Goal: Information Seeking & Learning: Learn about a topic

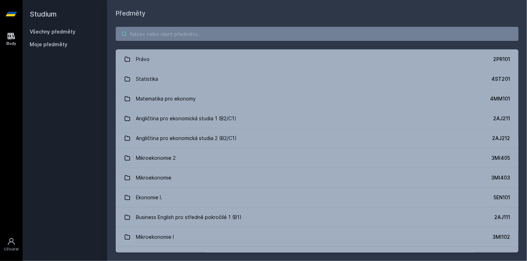
click at [310, 32] on input "search" at bounding box center [317, 34] width 403 height 14
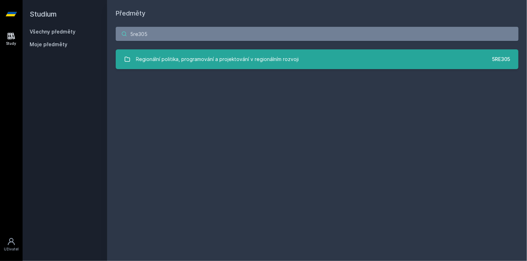
type input "5re305"
click at [299, 67] on link "Regionální politika, programování a projektování v regionálním rozvoji 5RE305" at bounding box center [317, 59] width 403 height 20
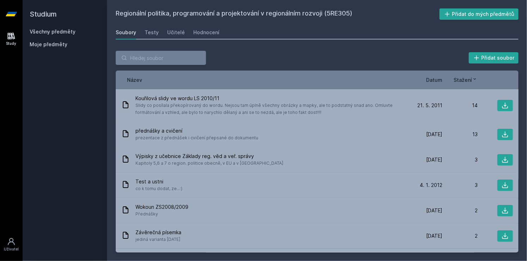
click at [438, 78] on span "Datum" at bounding box center [434, 79] width 16 height 7
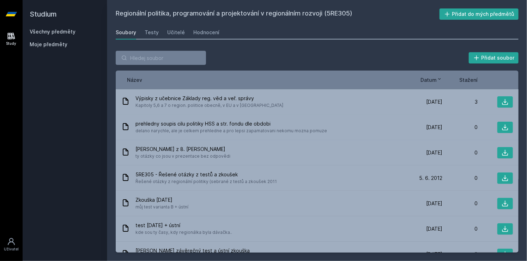
click at [438, 78] on icon at bounding box center [440, 79] width 6 height 6
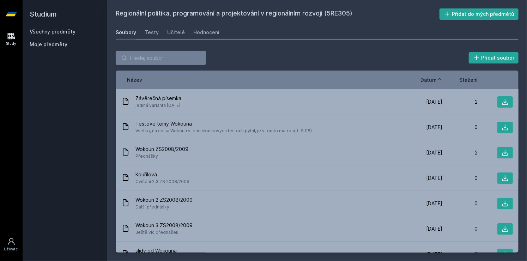
click at [438, 78] on icon at bounding box center [440, 79] width 6 height 6
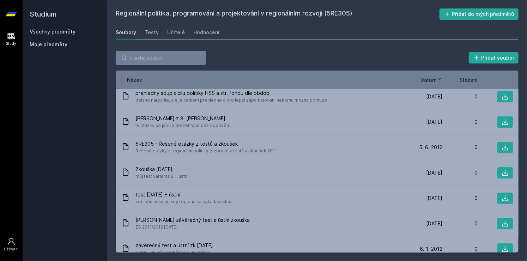
scroll to position [31, 0]
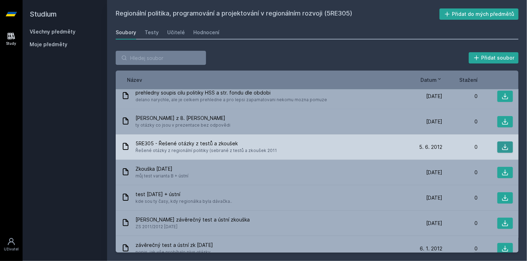
click at [502, 146] on icon at bounding box center [505, 147] width 7 height 7
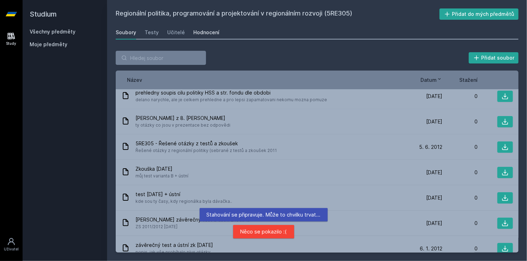
click at [213, 29] on div "Hodnocení" at bounding box center [206, 32] width 26 height 7
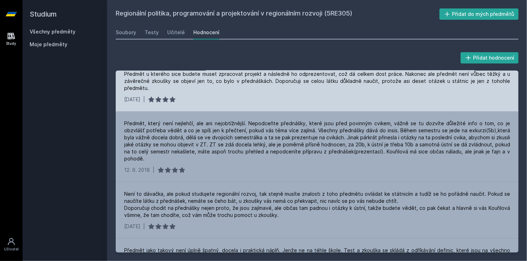
scroll to position [51, 0]
